Goal: Task Accomplishment & Management: Use online tool/utility

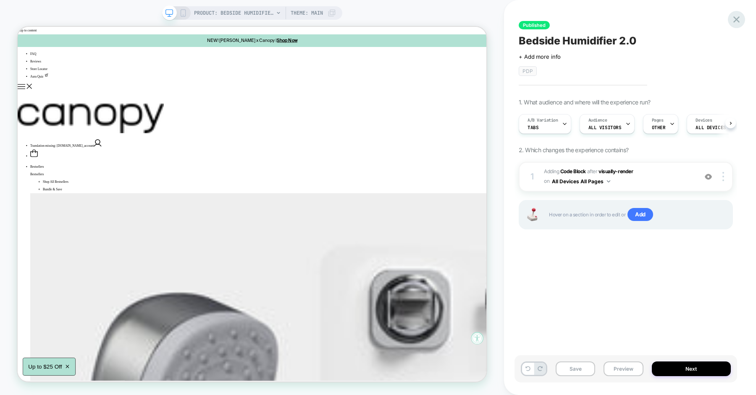
click at [737, 20] on icon at bounding box center [736, 19] width 6 height 6
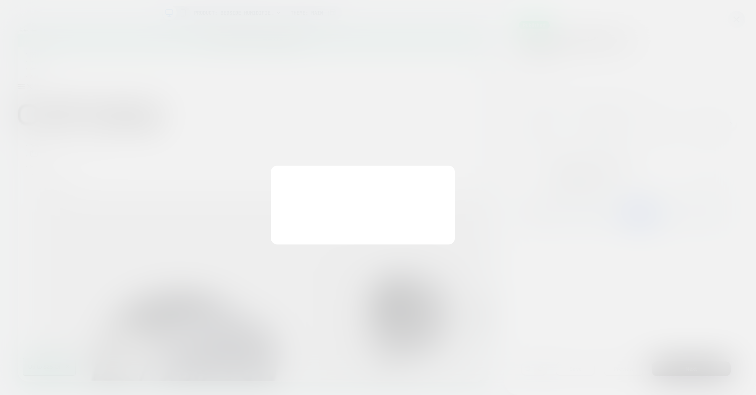
scroll to position [0, 0]
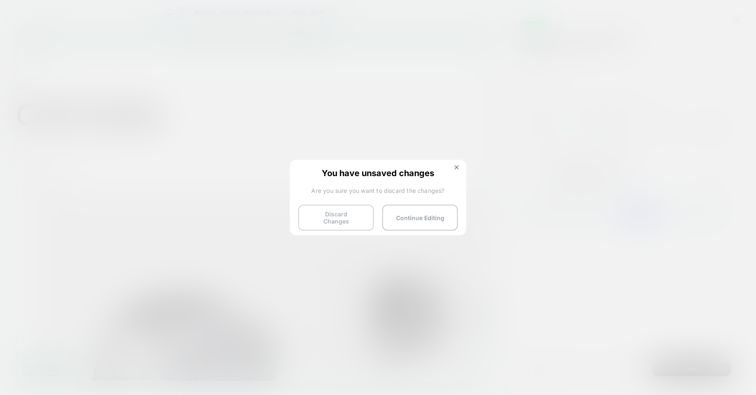
click at [345, 215] on button "Discard Changes" at bounding box center [336, 218] width 76 height 26
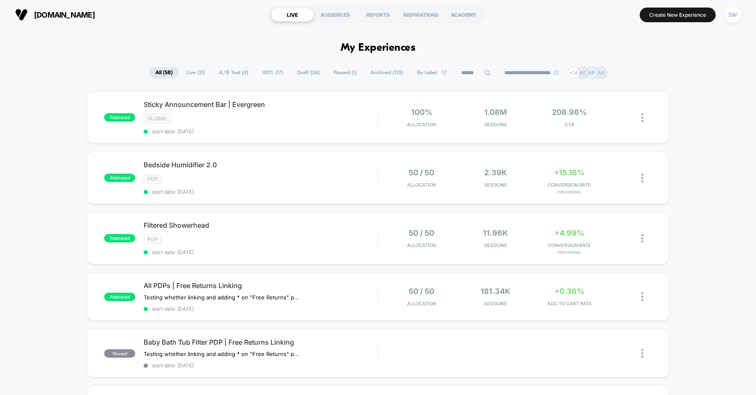
click at [299, 74] on span "Draft ( 36 )" at bounding box center [307, 72] width 35 height 11
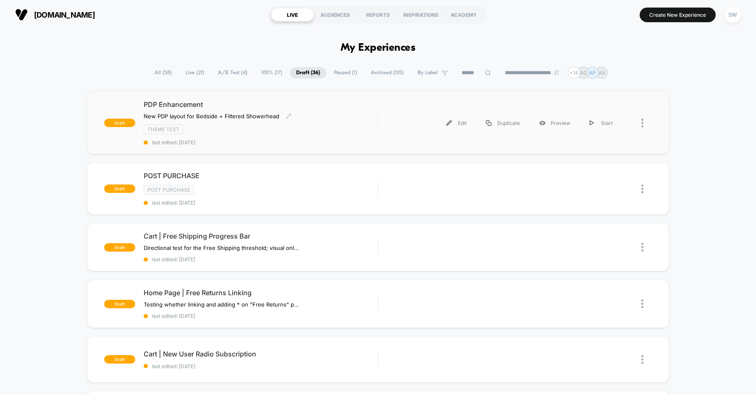
click at [351, 133] on div "PDP Enhancement New PDP layout for Bedside + ﻿Filtered Showerhead Click to edit…" at bounding box center [261, 122] width 234 height 45
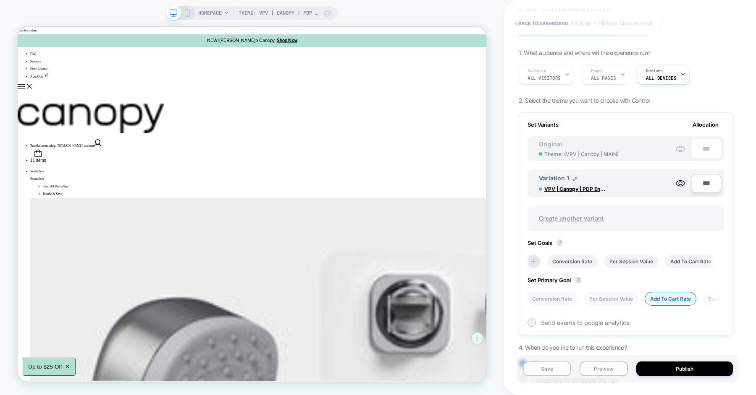
scroll to position [17, 0]
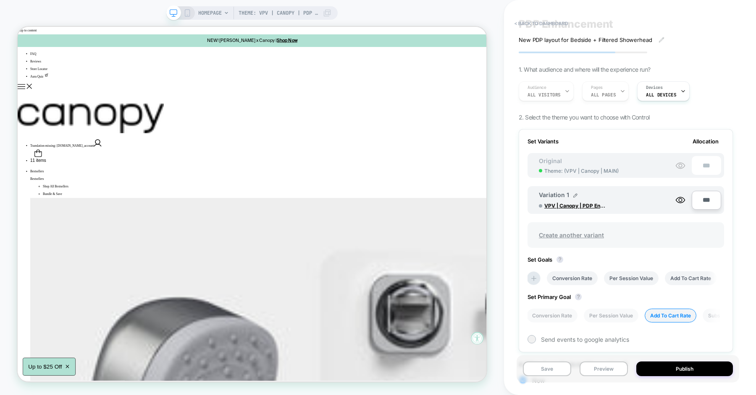
click at [567, 231] on span "Create another variant" at bounding box center [571, 235] width 82 height 20
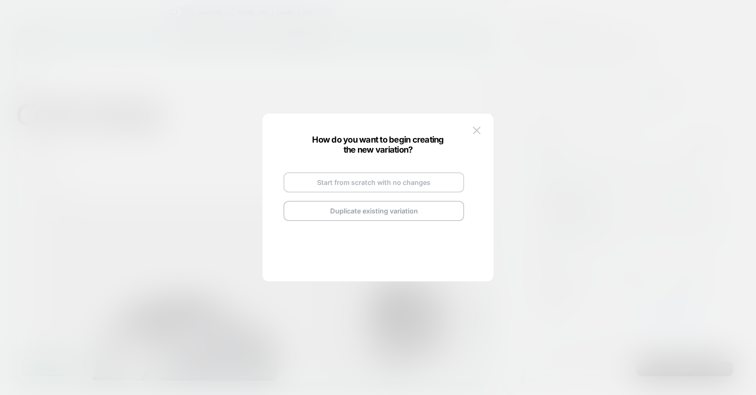
click at [387, 189] on button "Start from scratch with no changes" at bounding box center [373, 183] width 180 height 20
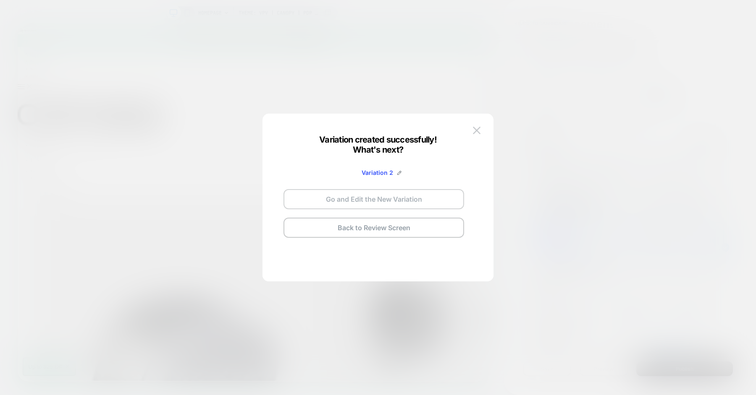
click at [369, 204] on button "Go and Edit the New Variation" at bounding box center [373, 199] width 180 height 20
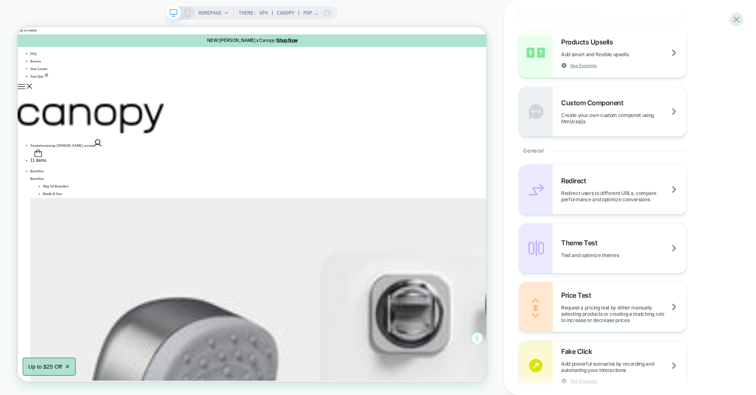
scroll to position [243, 0]
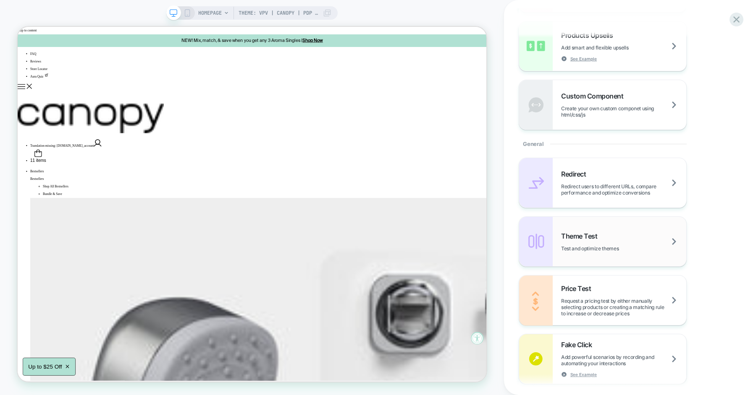
click at [631, 242] on div "Theme Test Test and optimize themes" at bounding box center [623, 242] width 125 height 20
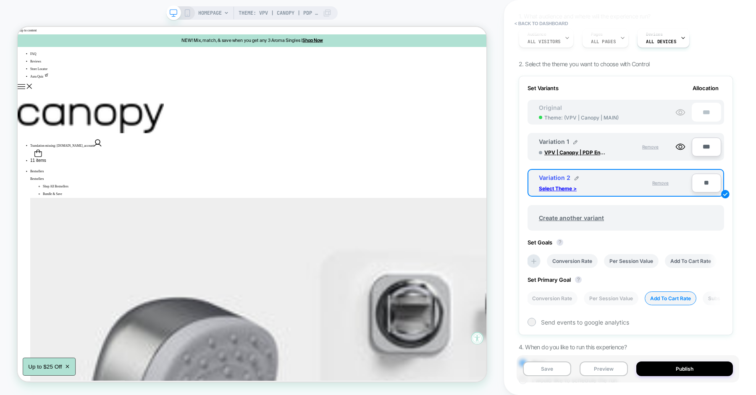
scroll to position [71, 0]
click at [662, 180] on span "Remove" at bounding box center [660, 181] width 16 height 5
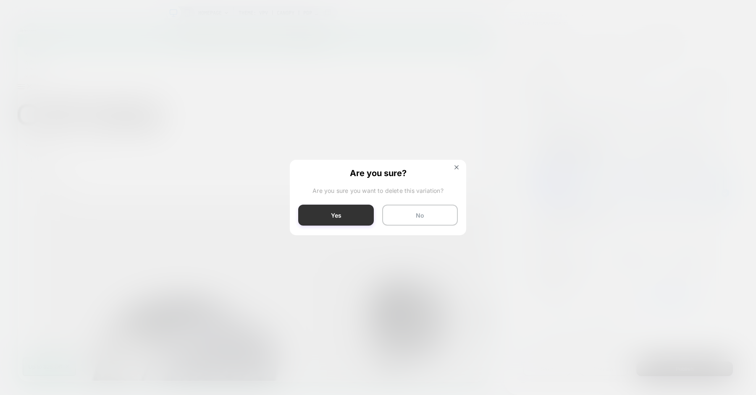
click at [349, 214] on button "Yes" at bounding box center [336, 215] width 76 height 21
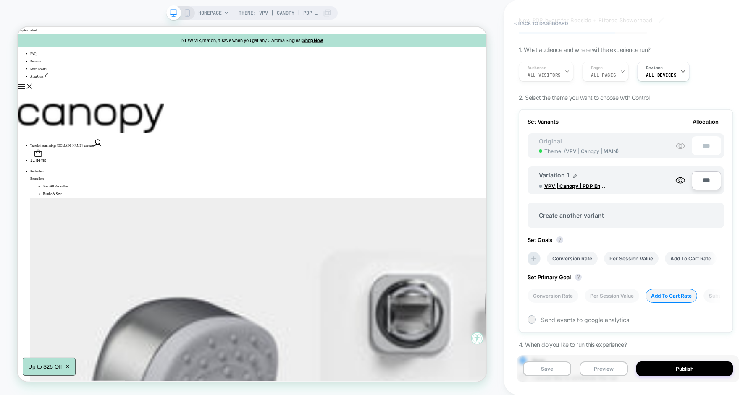
scroll to position [53, 0]
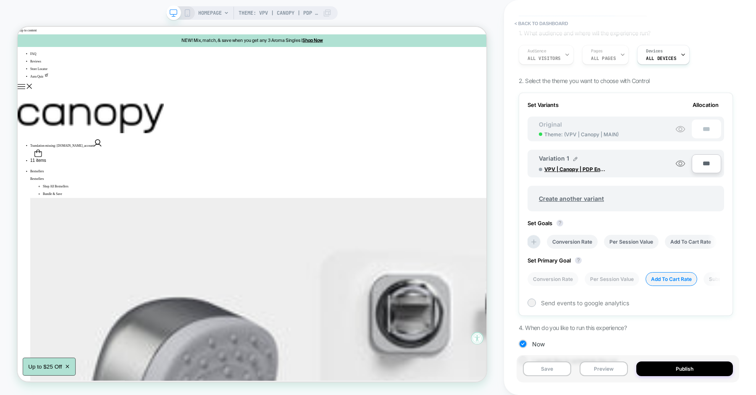
click at [681, 162] on icon at bounding box center [680, 164] width 10 height 10
click at [682, 162] on icon at bounding box center [680, 164] width 10 height 10
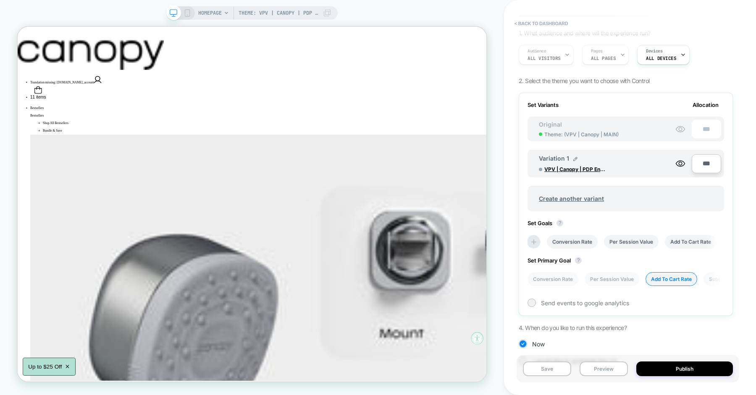
scroll to position [37, 0]
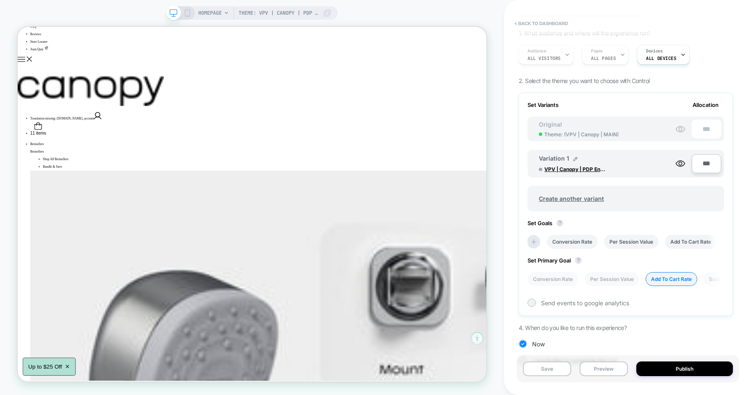
click at [222, 15] on span "HOMEPAGE" at bounding box center [210, 12] width 24 height 13
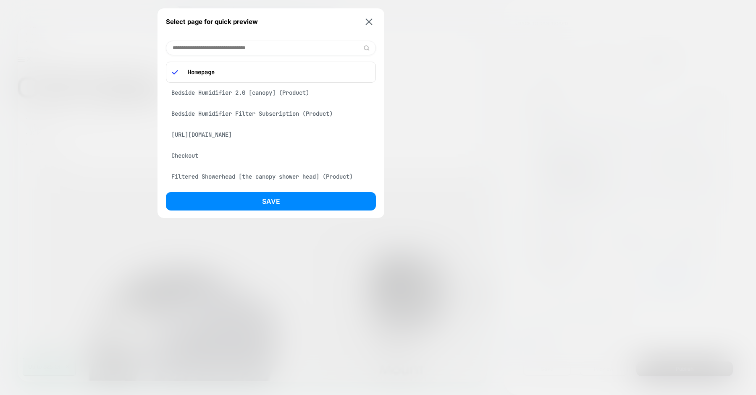
click at [263, 93] on div "Bedside Humidifier 2.0 [canopy] (Product)" at bounding box center [271, 93] width 210 height 16
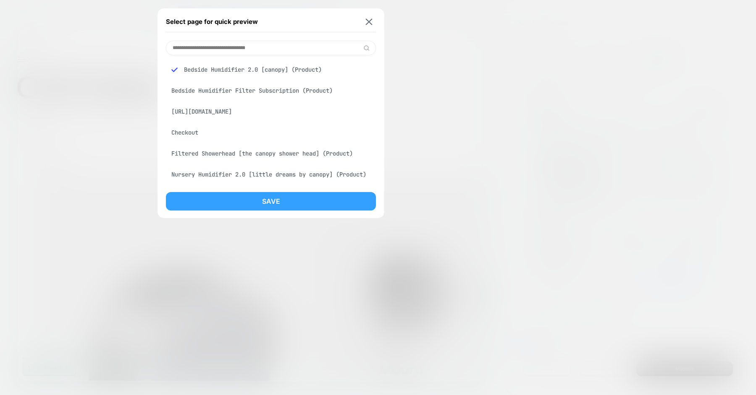
click at [279, 194] on button "Save" at bounding box center [271, 201] width 210 height 18
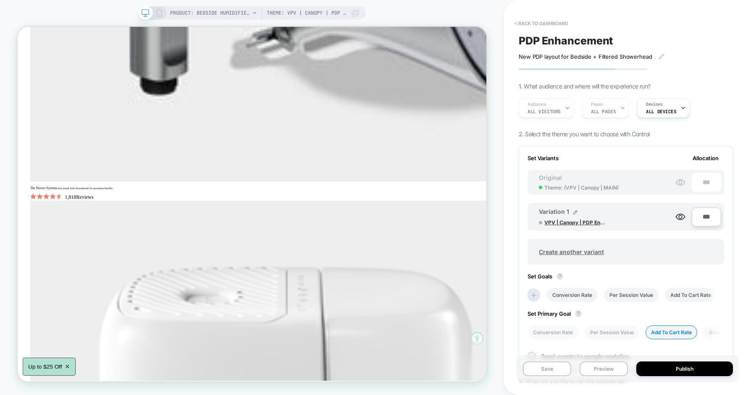
scroll to position [72, 0]
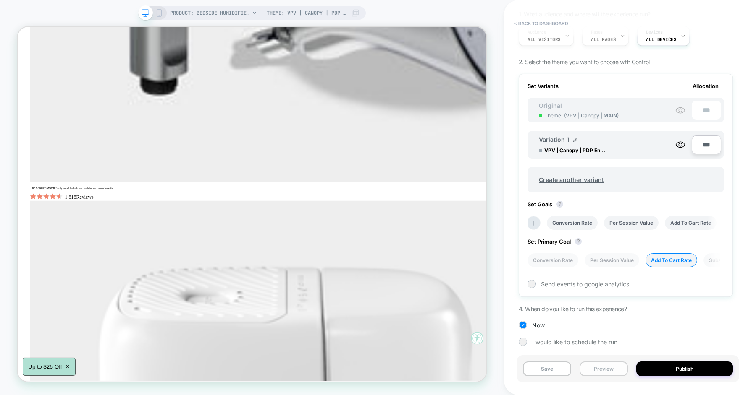
click at [596, 371] on button "Preview" at bounding box center [603, 369] width 48 height 15
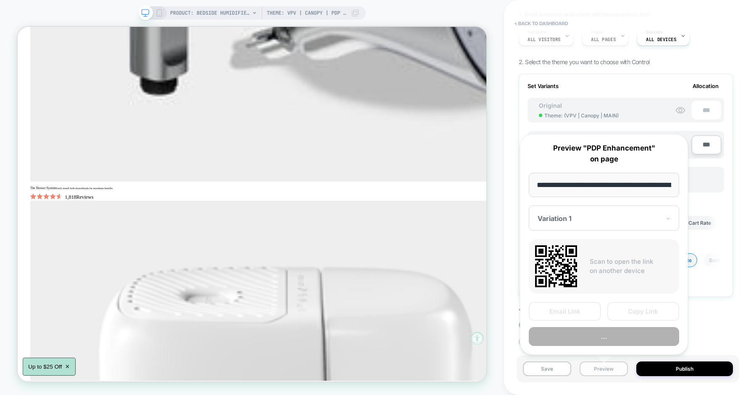
scroll to position [0, 110]
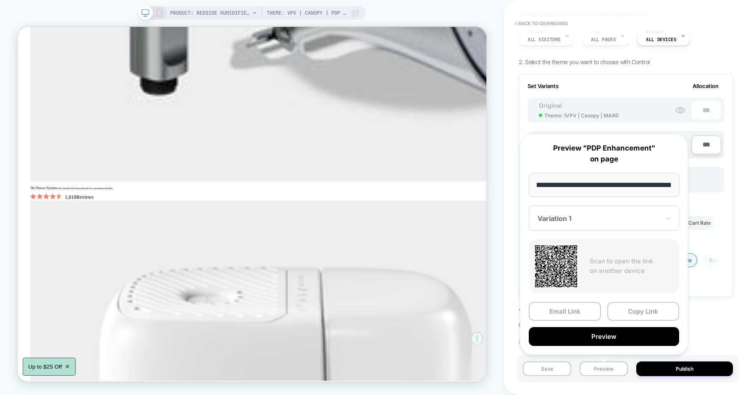
click at [599, 214] on div "Variation 1" at bounding box center [598, 219] width 124 height 10
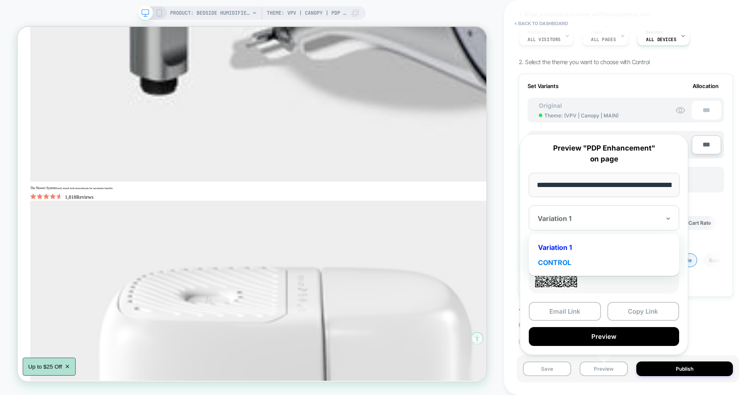
click at [571, 260] on div "CONTROL" at bounding box center [604, 262] width 142 height 15
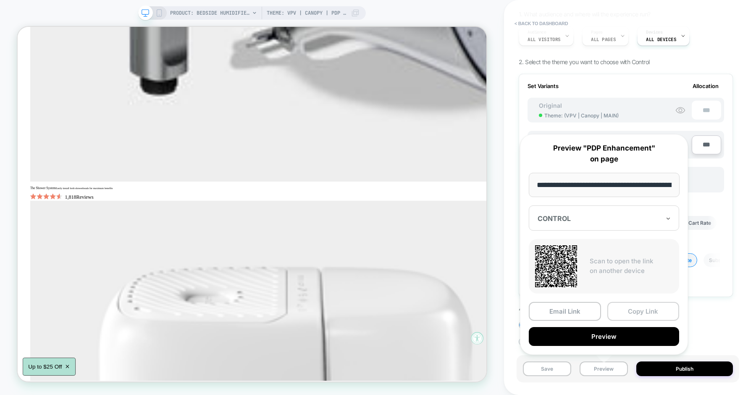
click at [627, 306] on button "Copy Link" at bounding box center [643, 311] width 72 height 19
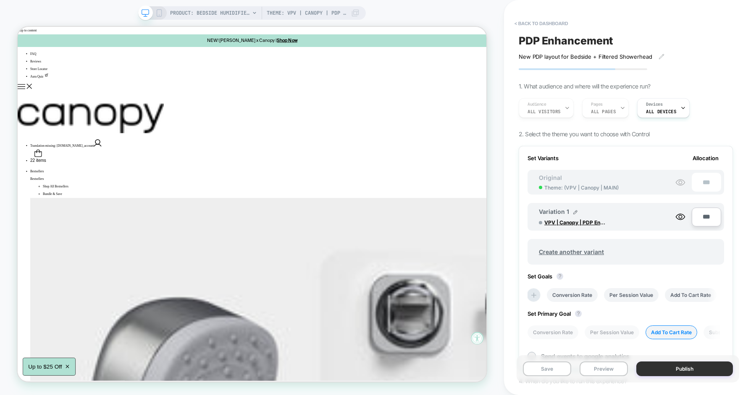
click at [664, 370] on button "Publish" at bounding box center [684, 369] width 97 height 15
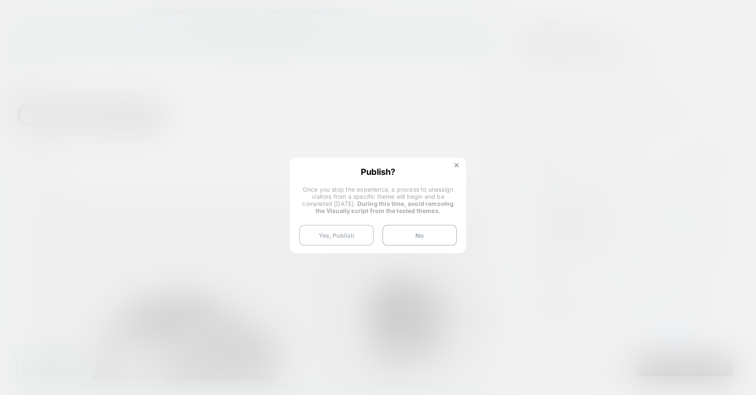
click at [346, 236] on button "Yes, Publish" at bounding box center [336, 235] width 75 height 21
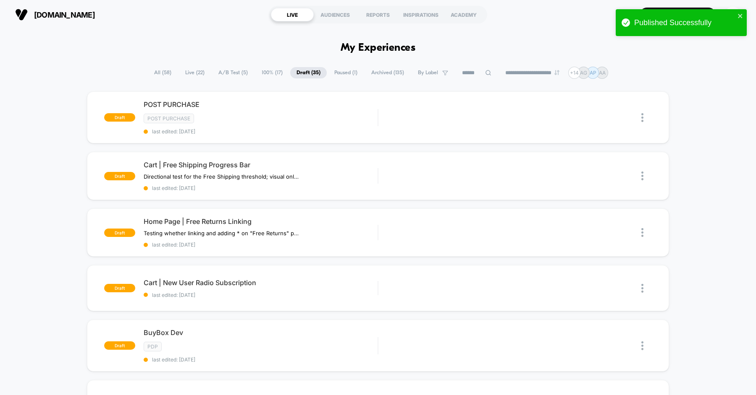
click at [167, 75] on span "All ( 58 )" at bounding box center [163, 72] width 30 height 11
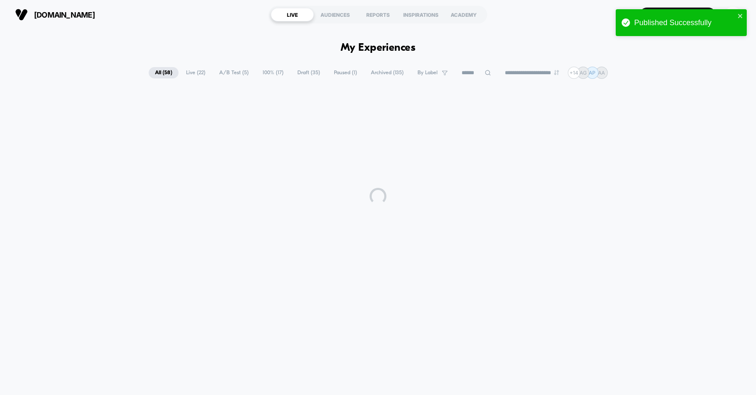
click at [196, 73] on span "Live ( 22 )" at bounding box center [196, 72] width 32 height 11
